Goal: Task Accomplishment & Management: Manage account settings

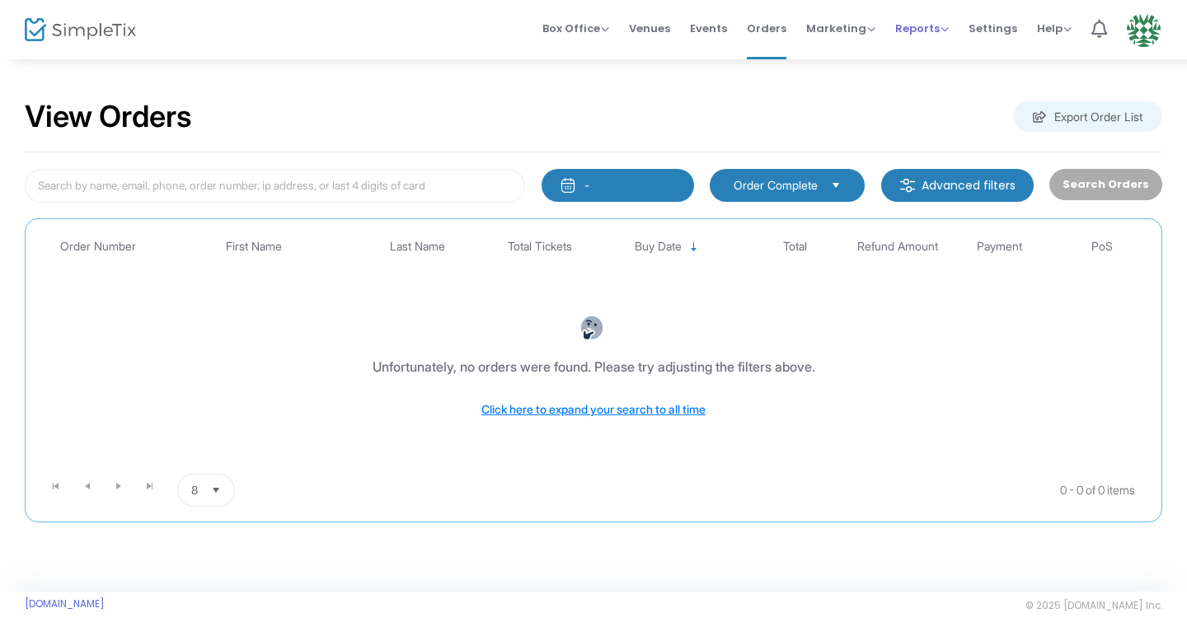
click at [921, 31] on span "Reports" at bounding box center [922, 29] width 54 height 16
click at [919, 92] on li "Sales Reports" at bounding box center [948, 88] width 107 height 32
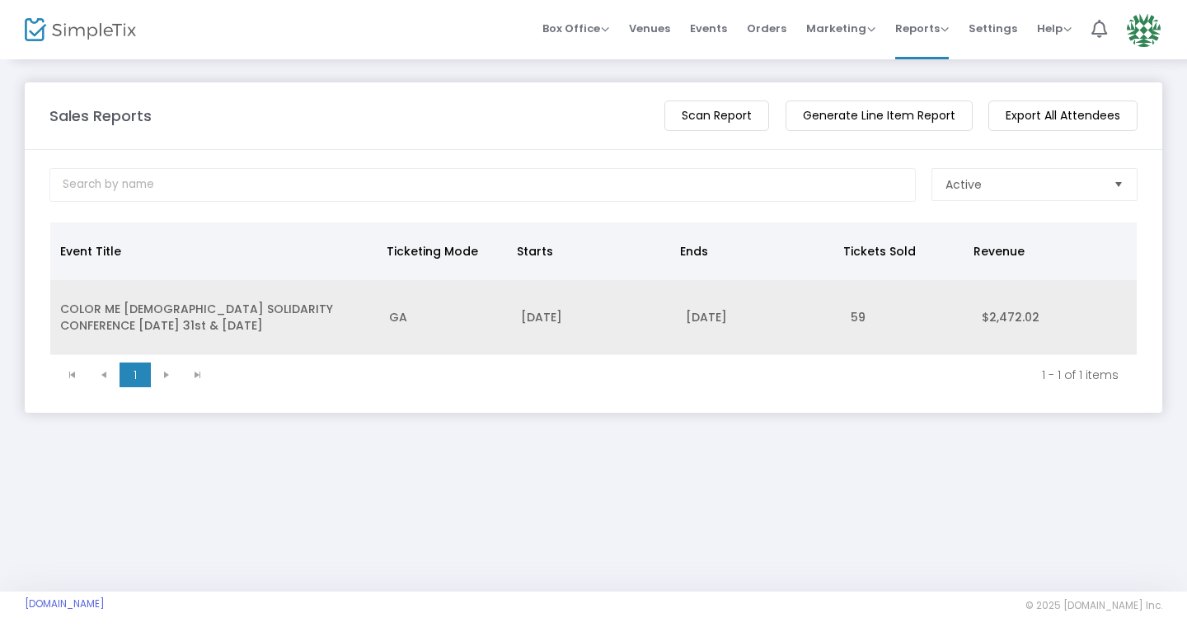
click at [452, 339] on td "GA" at bounding box center [445, 317] width 132 height 75
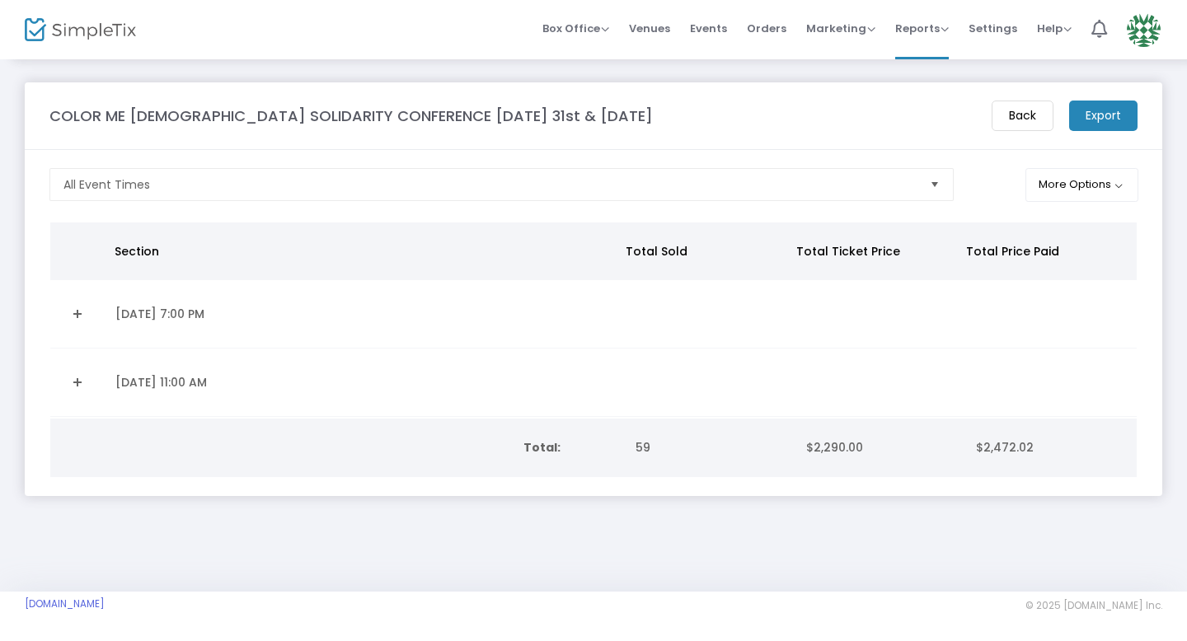
click at [371, 389] on td "8/30/2025 11:00 AM" at bounding box center [363, 383] width 516 height 68
click at [283, 447] on td "Total:" at bounding box center [337, 448] width 575 height 59
click at [124, 382] on td "8/30/2025 11:00 AM" at bounding box center [363, 383] width 516 height 68
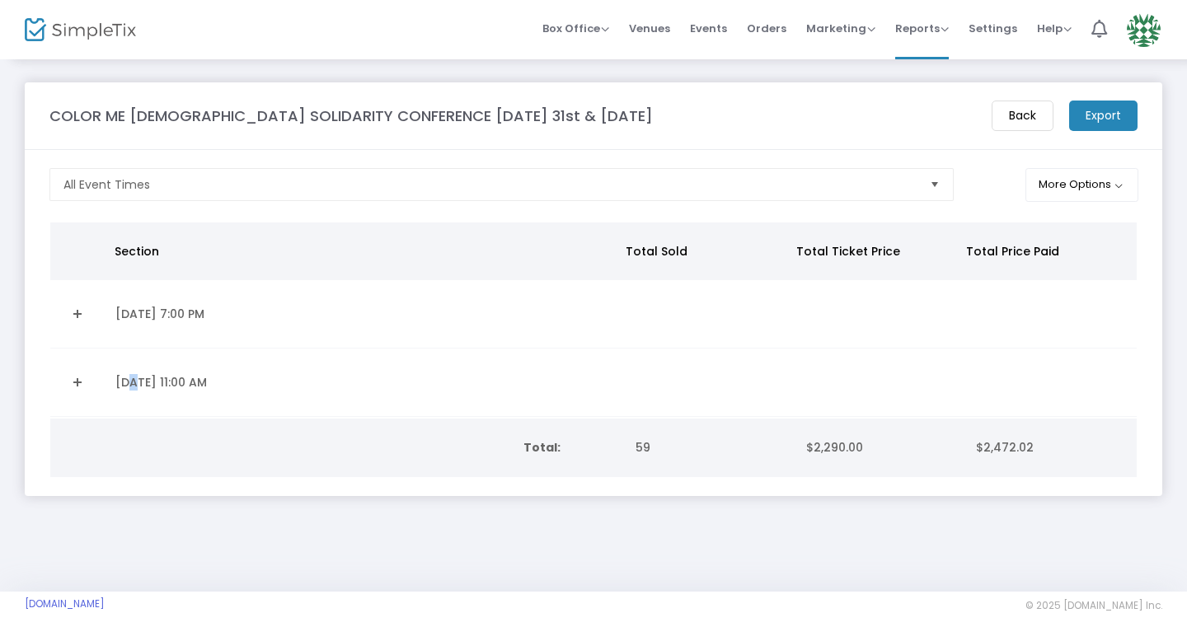
click at [1090, 117] on m-button "Export" at bounding box center [1103, 116] width 68 height 30
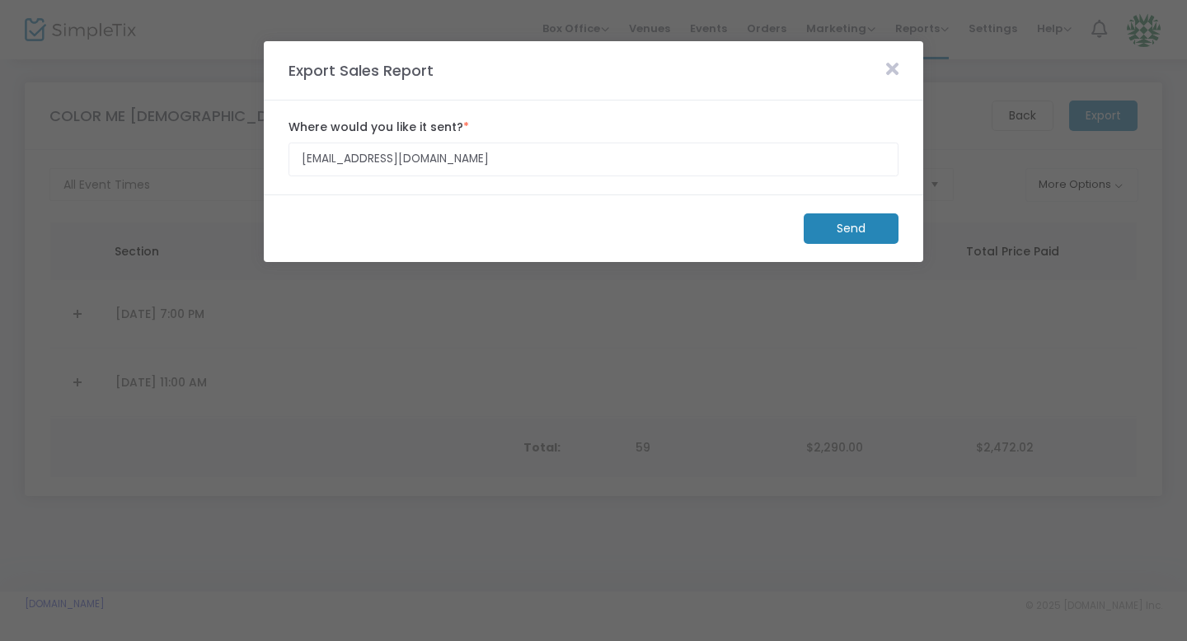
click at [897, 67] on icon at bounding box center [892, 69] width 12 height 18
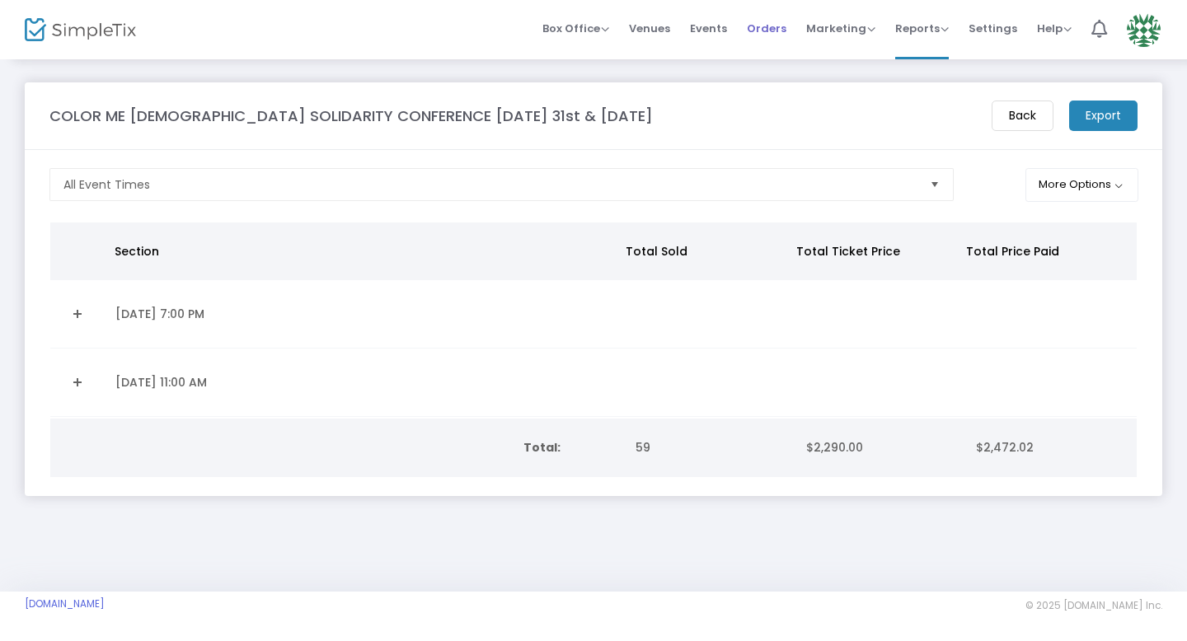
click at [768, 30] on span "Orders" at bounding box center [767, 28] width 40 height 42
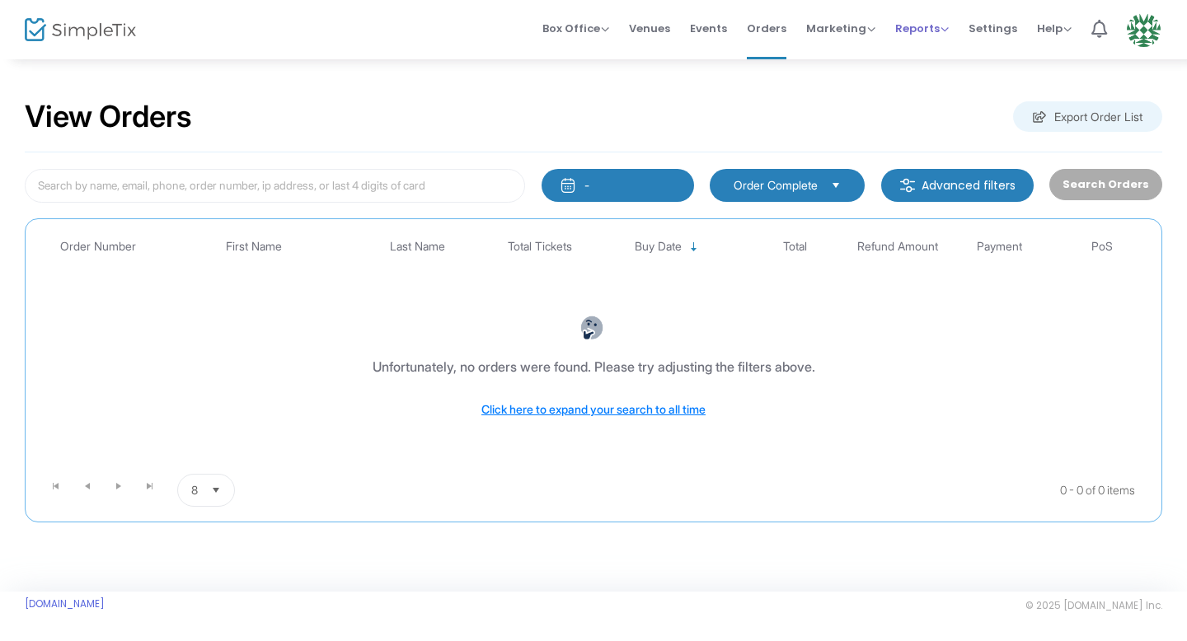
click at [944, 26] on span "Reports" at bounding box center [922, 29] width 54 height 16
click at [945, 54] on li "Analytics" at bounding box center [948, 56] width 107 height 32
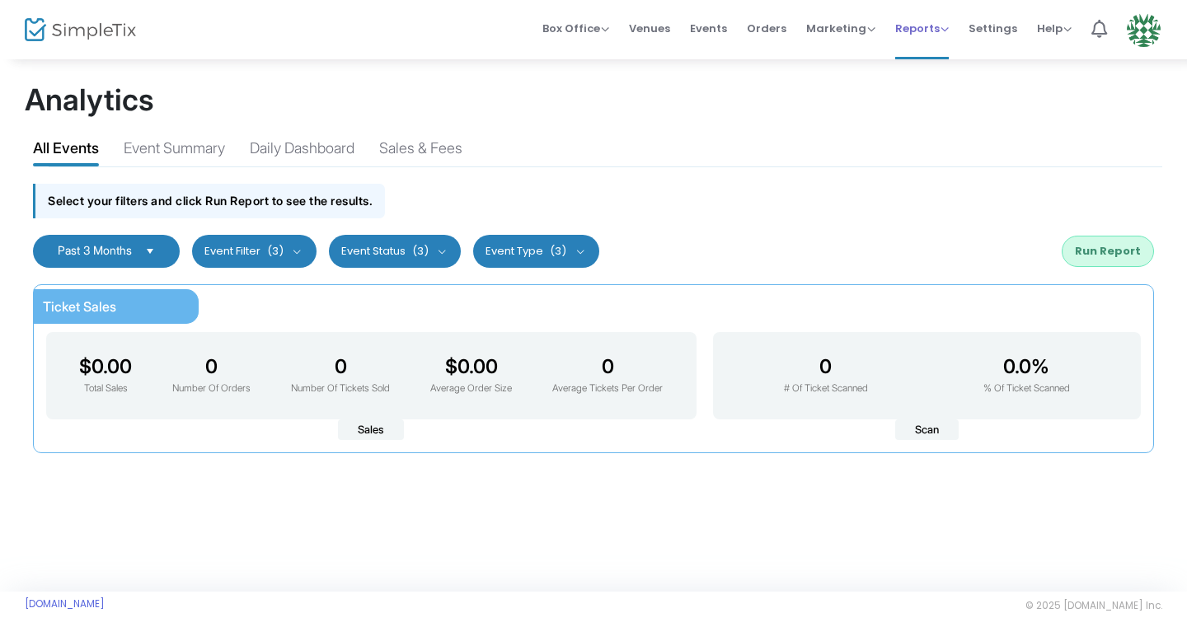
click at [934, 23] on span "Reports" at bounding box center [922, 29] width 54 height 16
click at [958, 87] on li "Sales Reports" at bounding box center [948, 88] width 107 height 32
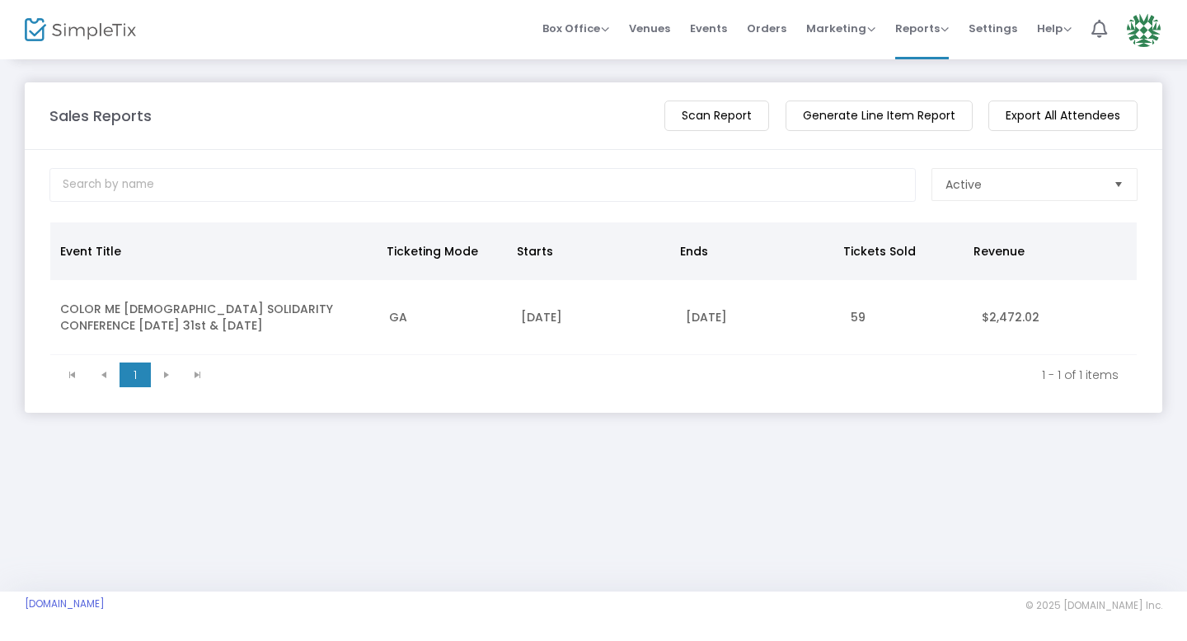
click at [869, 120] on m-button "Generate Line Item Report" at bounding box center [878, 116] width 187 height 30
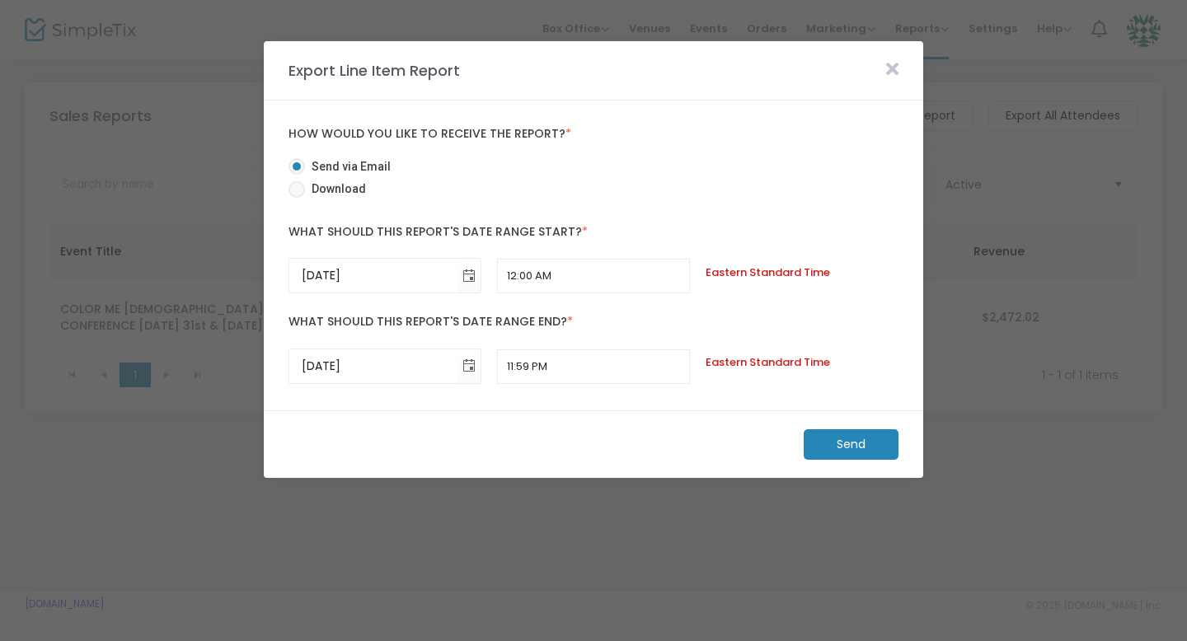
click at [902, 66] on span at bounding box center [892, 70] width 29 height 21
click at [895, 72] on icon at bounding box center [892, 69] width 12 height 18
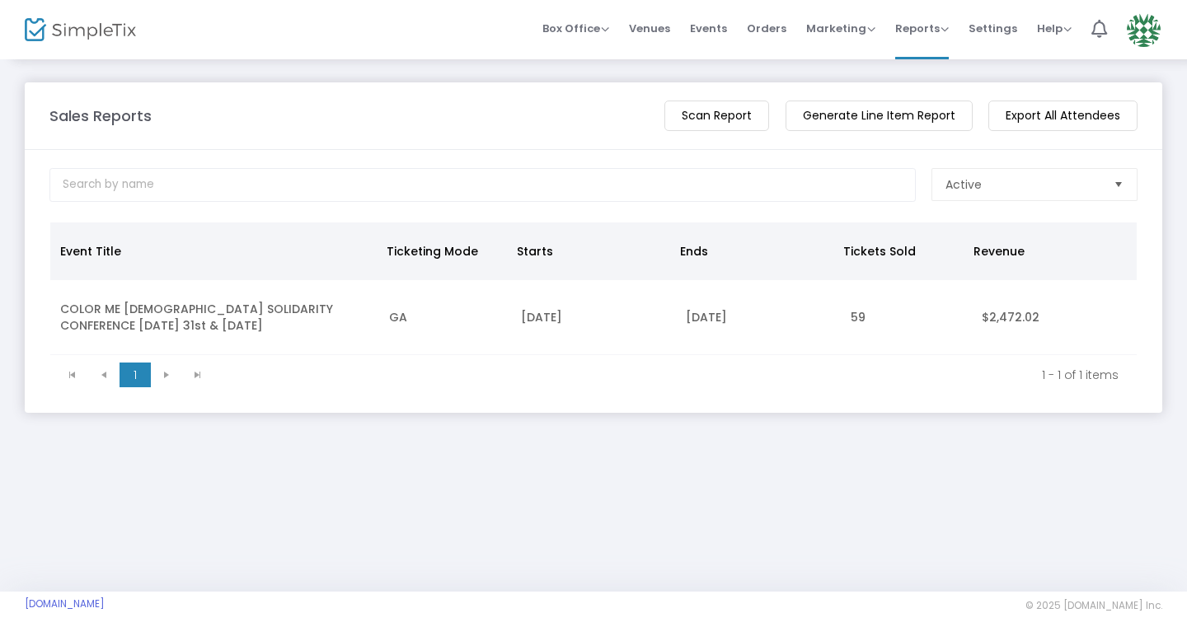
click at [895, 72] on div "Sales Reports View Total Revenue Scan Report Generate Line Item Report Export A…" at bounding box center [593, 248] width 1187 height 380
click at [1059, 181] on span "Active" at bounding box center [1022, 184] width 155 height 16
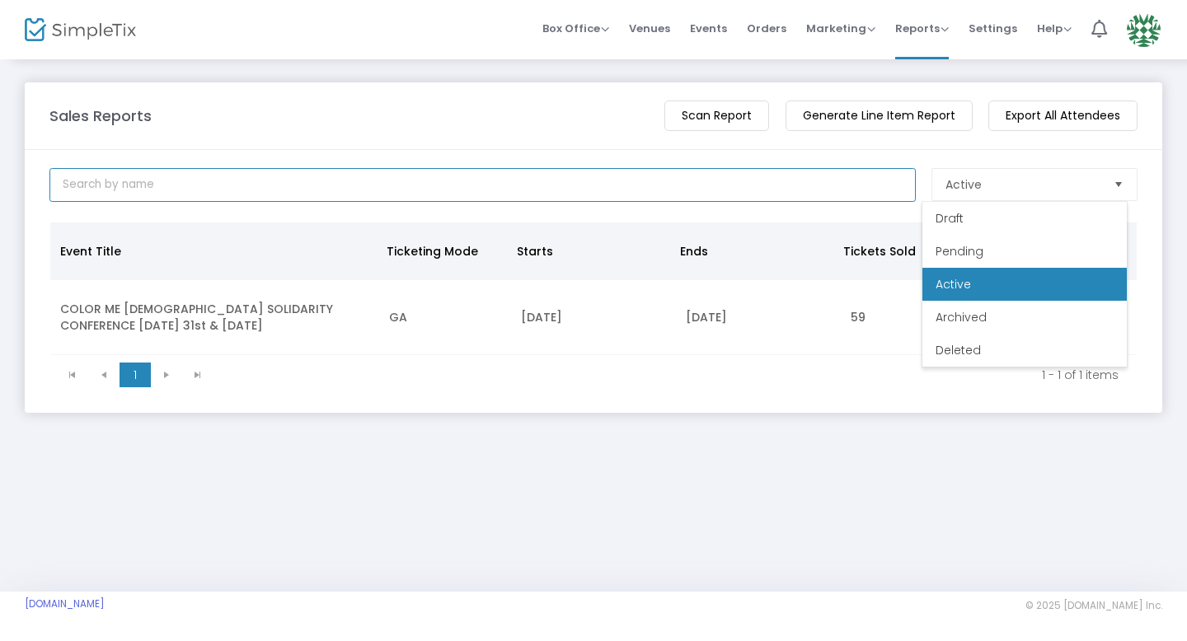
click at [806, 193] on input at bounding box center [482, 185] width 866 height 34
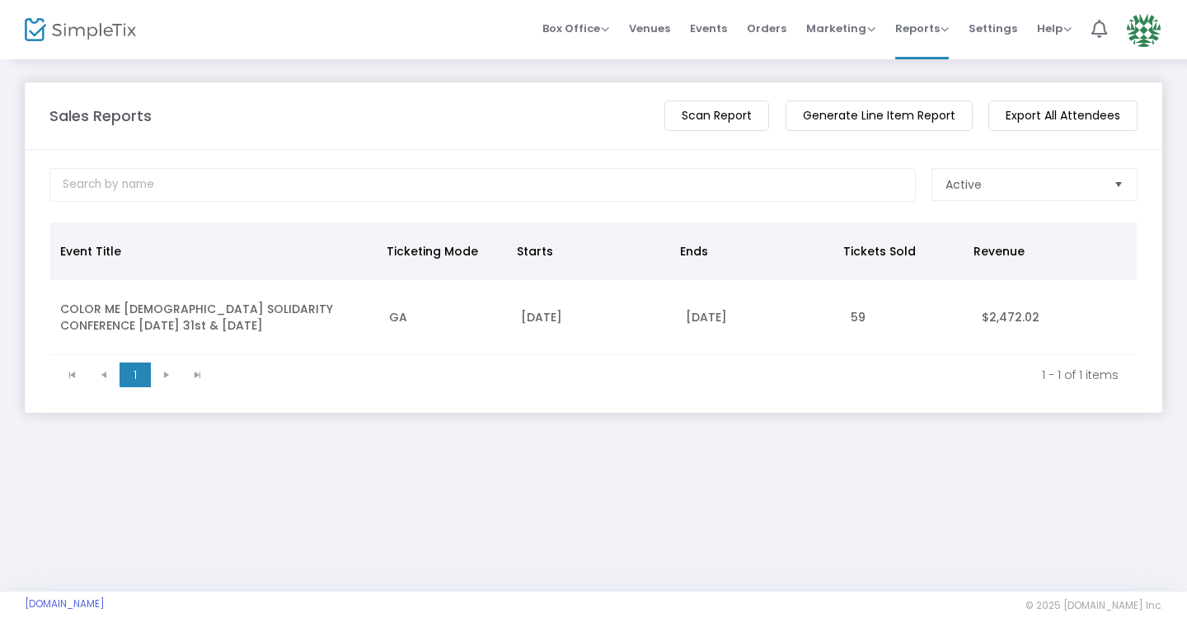
click at [734, 121] on m-button "Scan Report" at bounding box center [716, 116] width 105 height 30
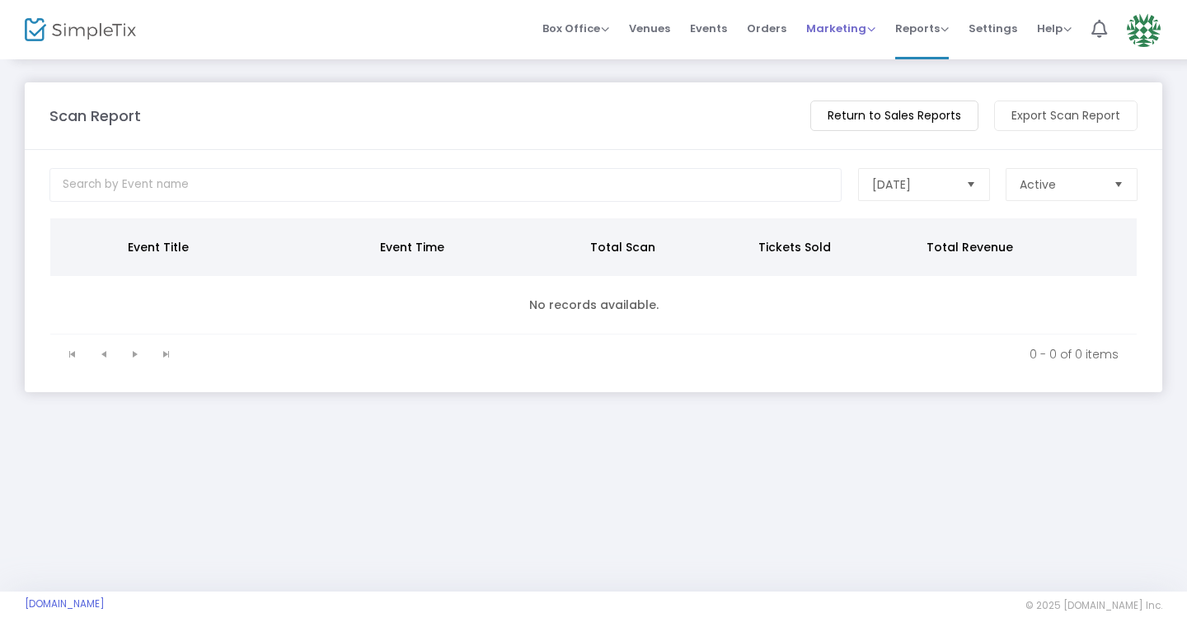
click at [840, 30] on span "Marketing" at bounding box center [840, 29] width 69 height 16
click at [765, 29] on span "Orders" at bounding box center [767, 28] width 40 height 42
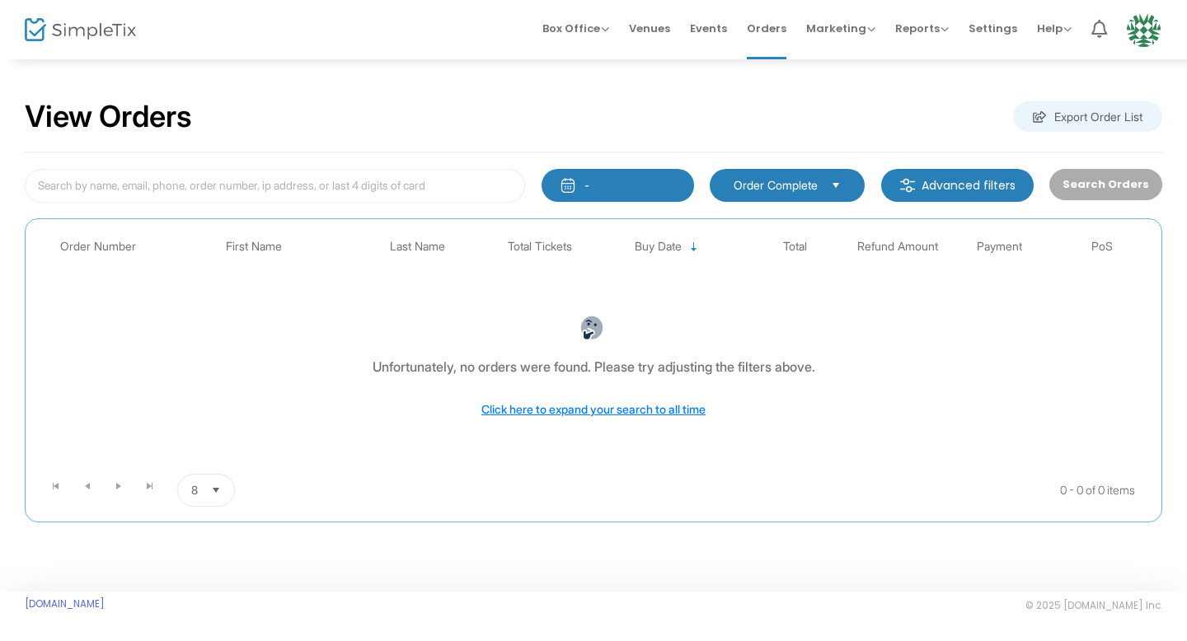
click at [599, 186] on button "-" at bounding box center [617, 185] width 152 height 33
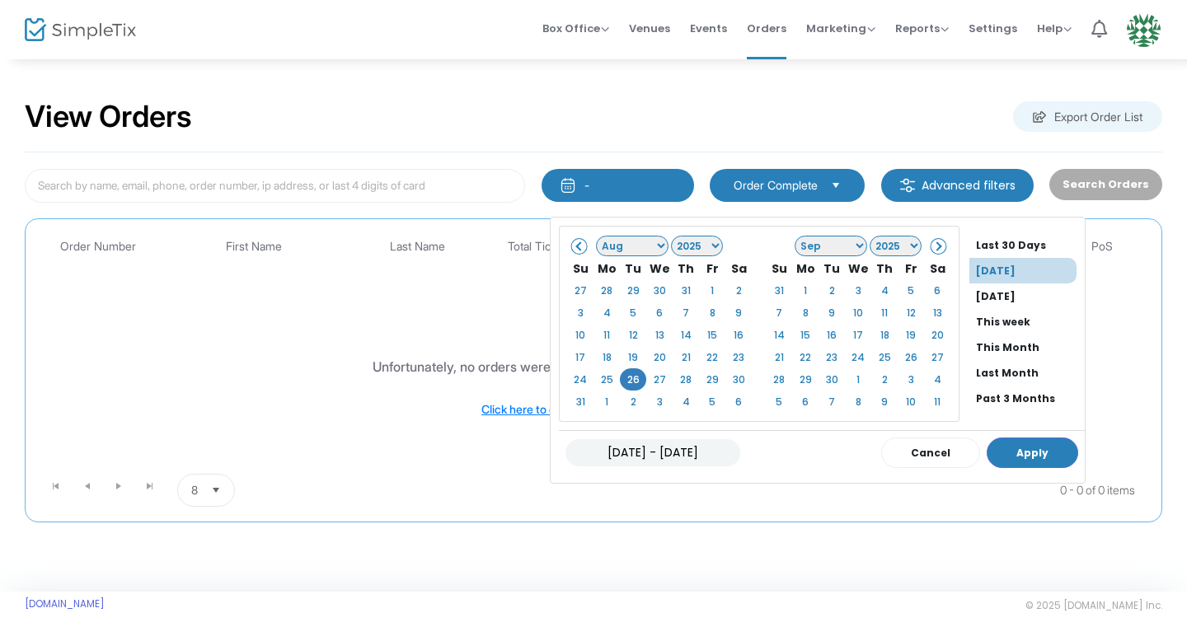
click at [575, 247] on span at bounding box center [579, 245] width 9 height 9
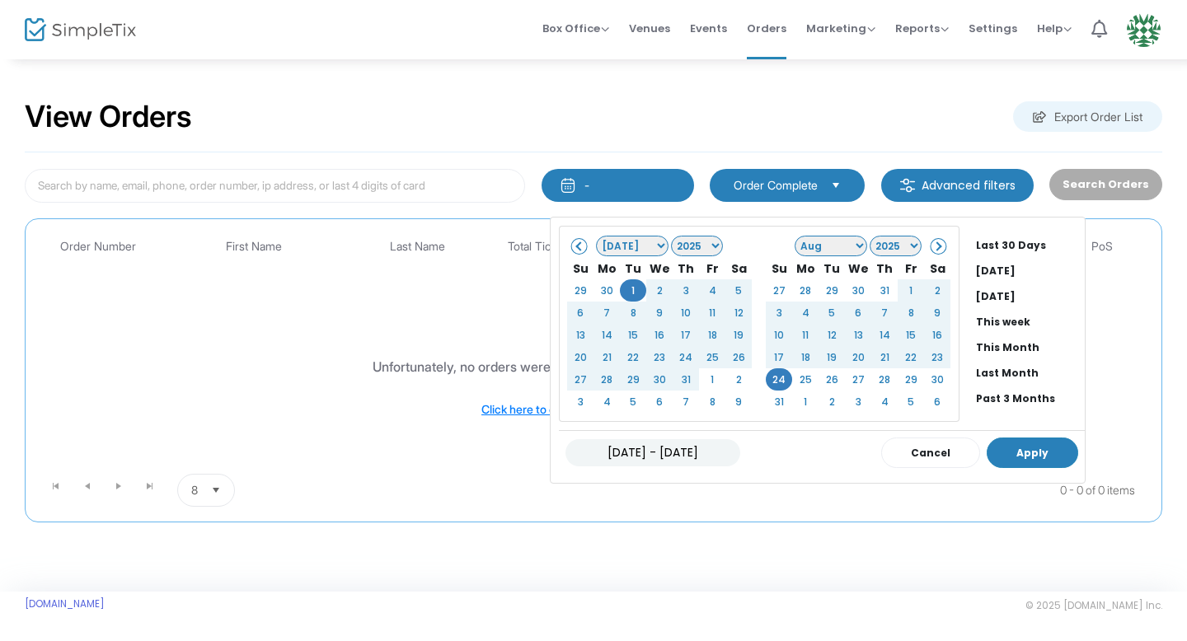
click at [1011, 449] on button "Apply" at bounding box center [1031, 453] width 91 height 30
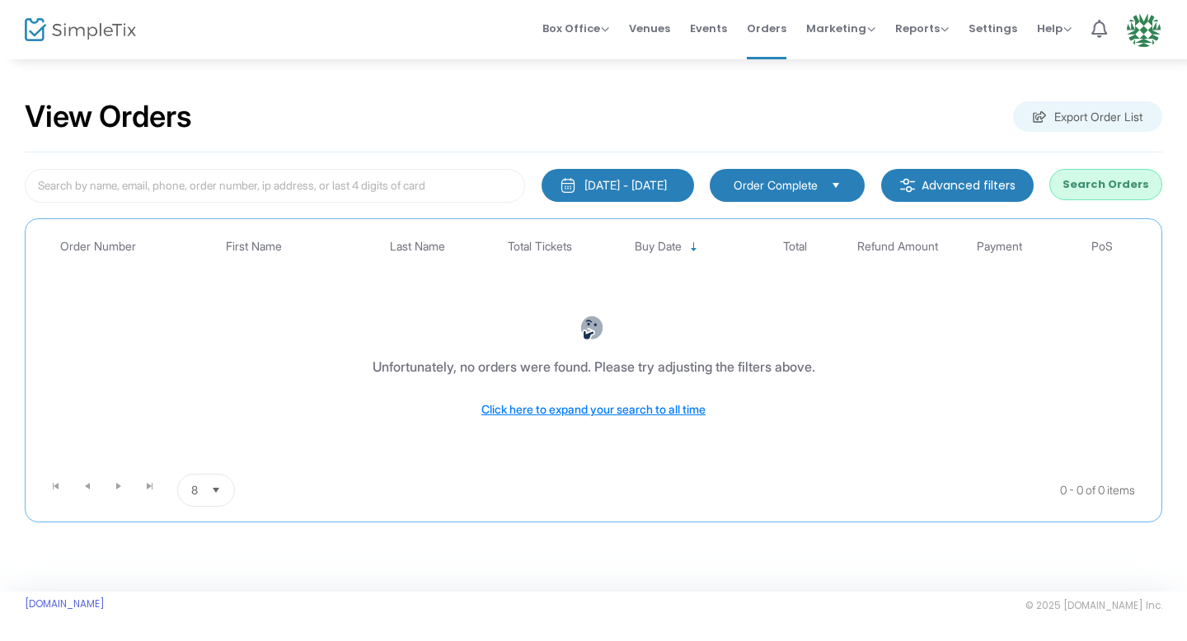
click at [647, 187] on div "7/1/2025 - 8/24/2025" at bounding box center [625, 185] width 82 height 16
click at [835, 185] on span "Select" at bounding box center [835, 184] width 27 height 27
click at [962, 180] on m-button "Advanced filters" at bounding box center [957, 185] width 152 height 33
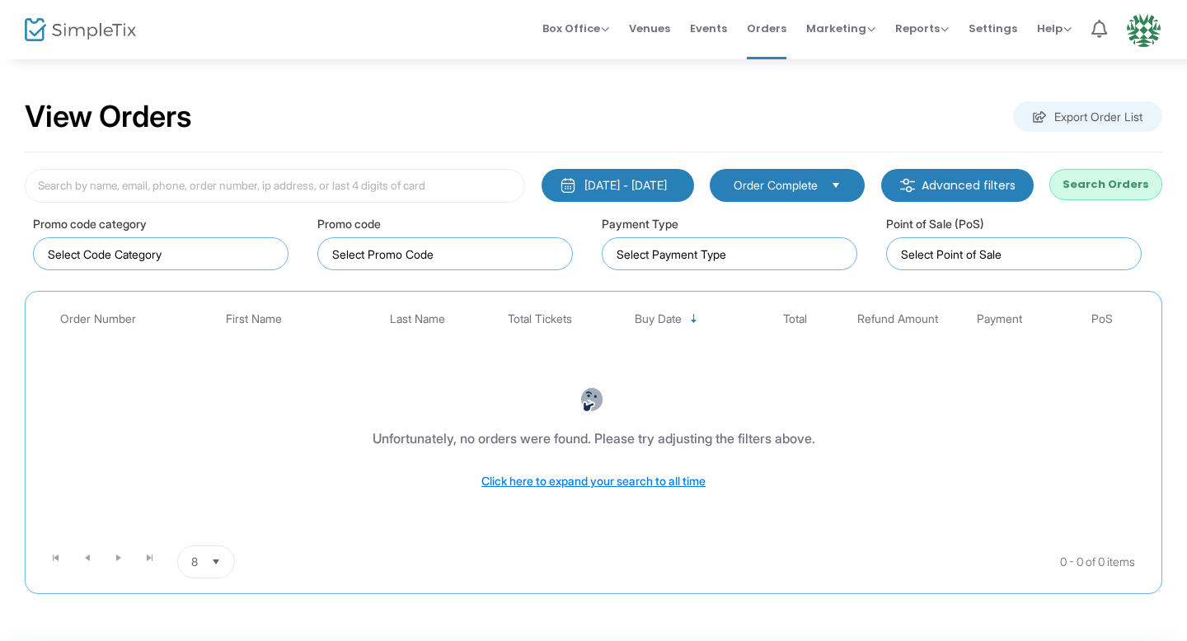
click at [1084, 184] on button "Search Orders" at bounding box center [1105, 184] width 113 height 31
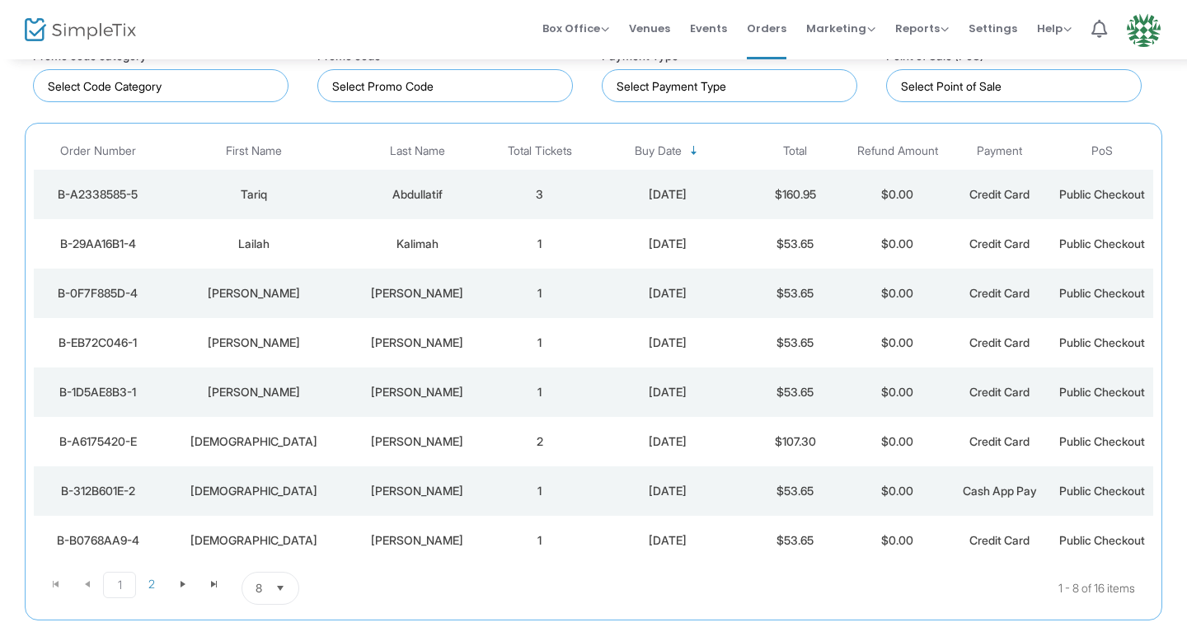
scroll to position [260, 0]
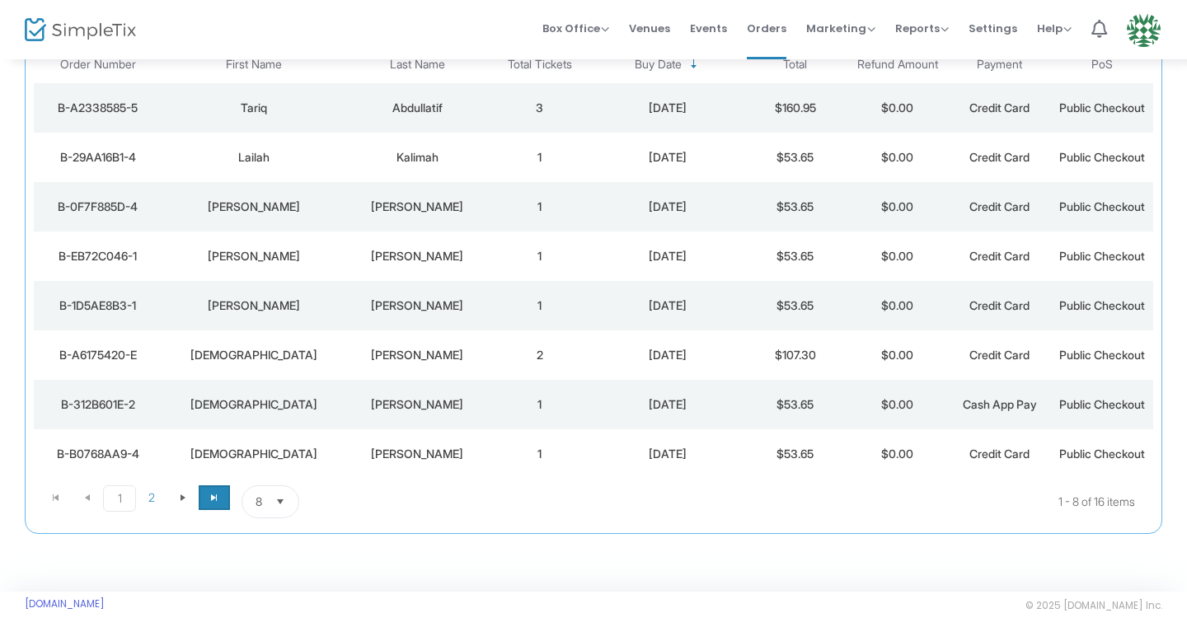
click at [218, 495] on span "Go to the last page" at bounding box center [214, 497] width 13 height 13
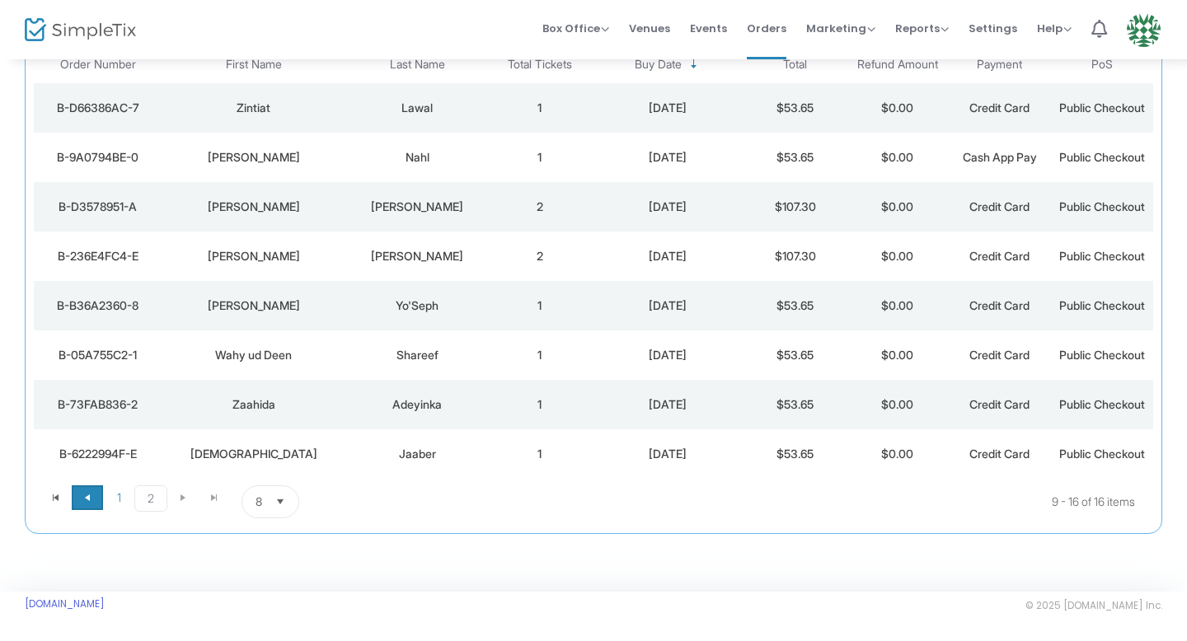
click at [91, 498] on span "Go to the previous page" at bounding box center [87, 497] width 13 height 13
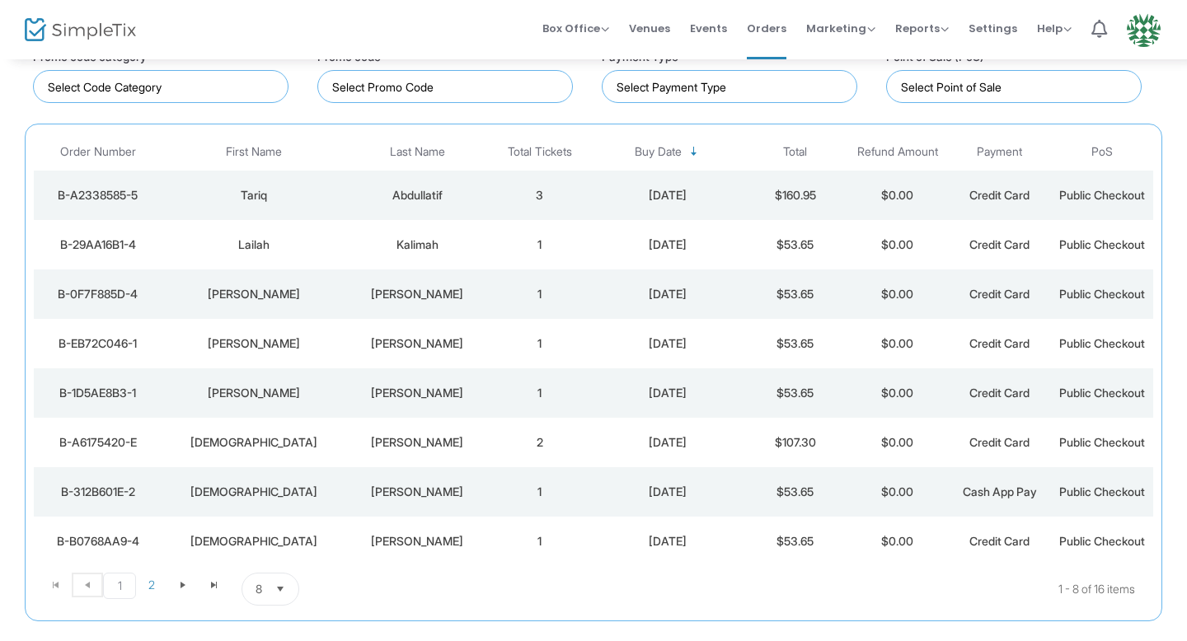
scroll to position [0, 0]
